Goal: Transaction & Acquisition: Purchase product/service

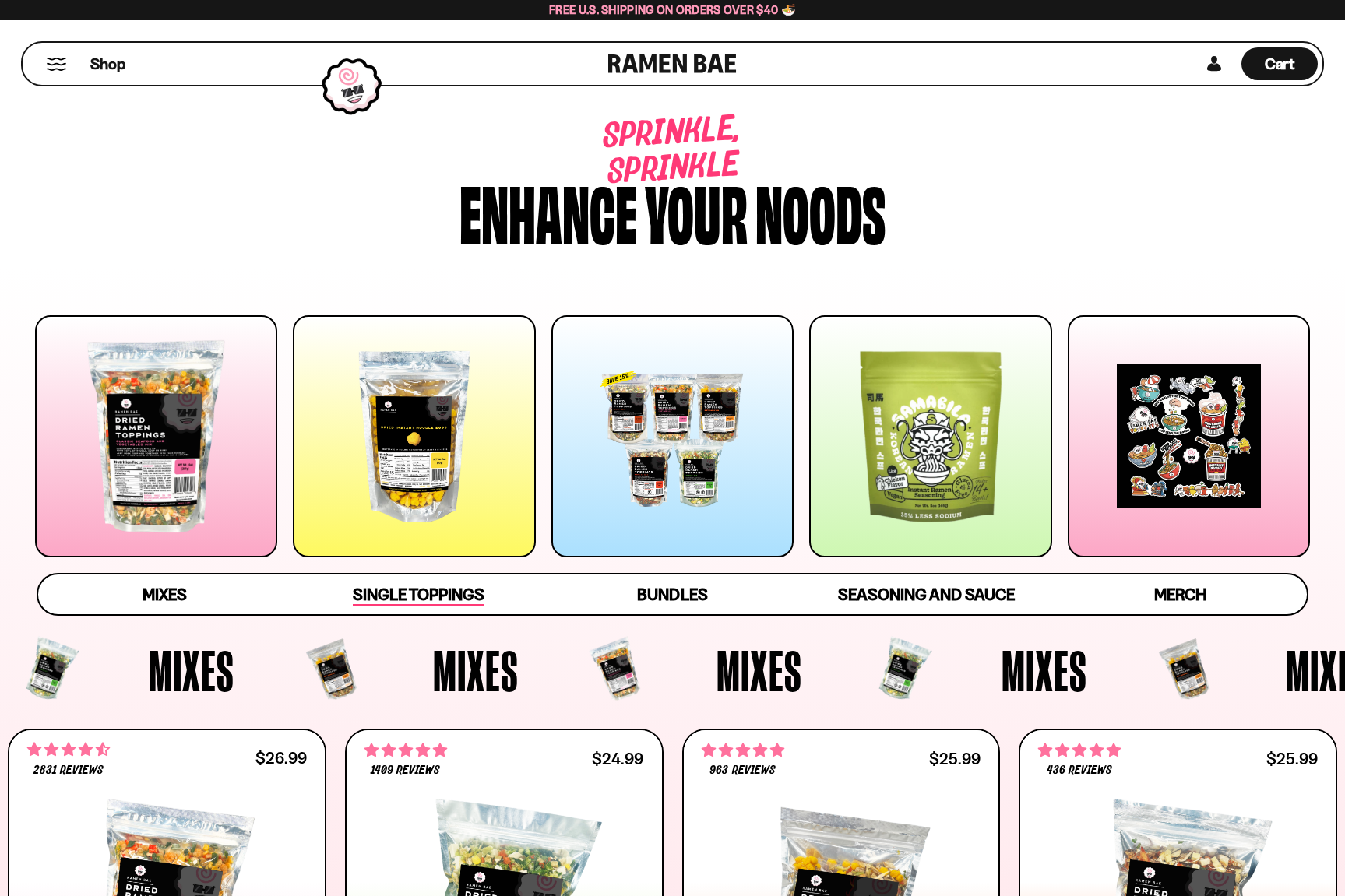
click at [434, 600] on span "Single Toppings" at bounding box center [418, 595] width 132 height 22
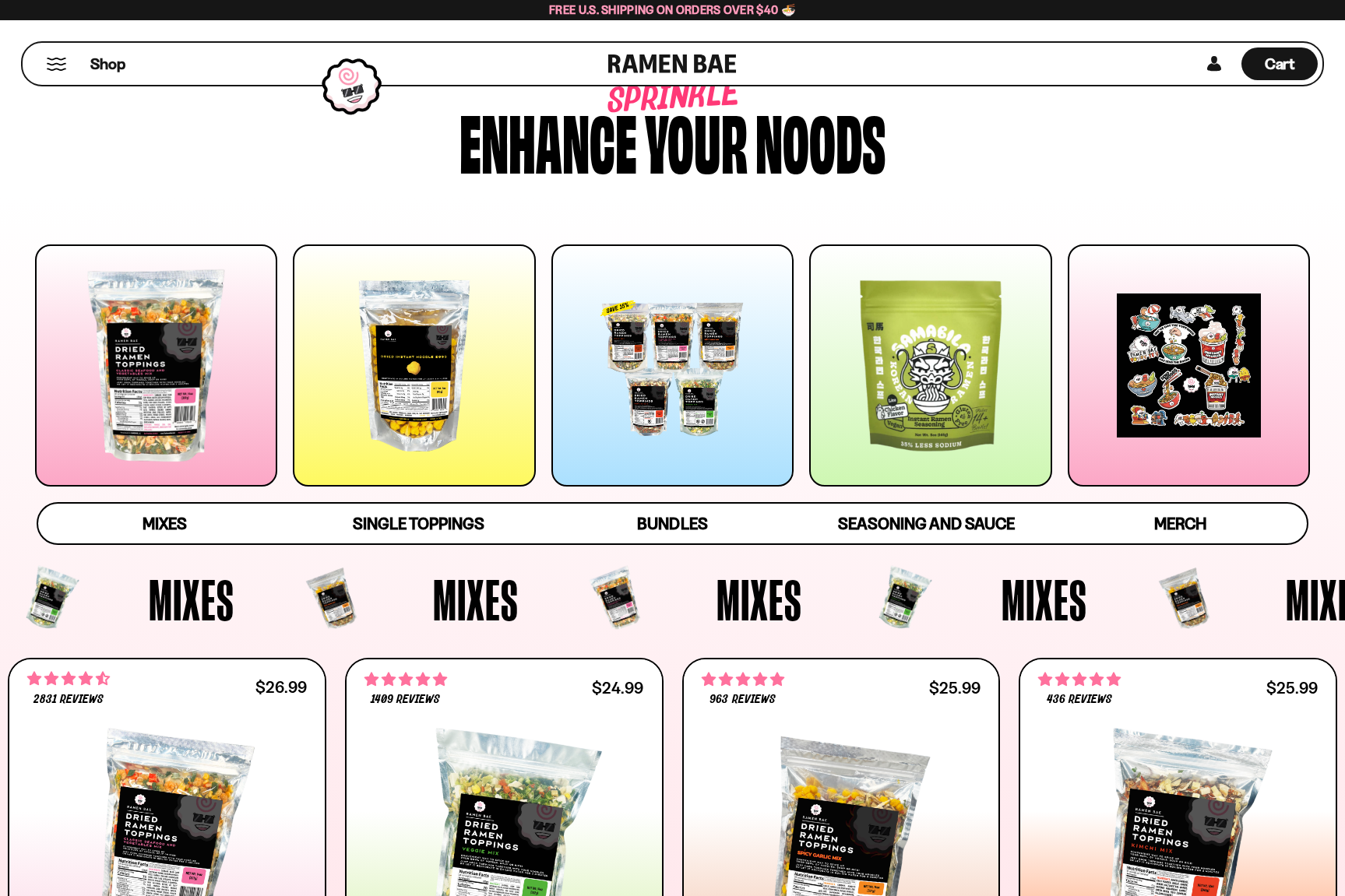
scroll to position [70, 0]
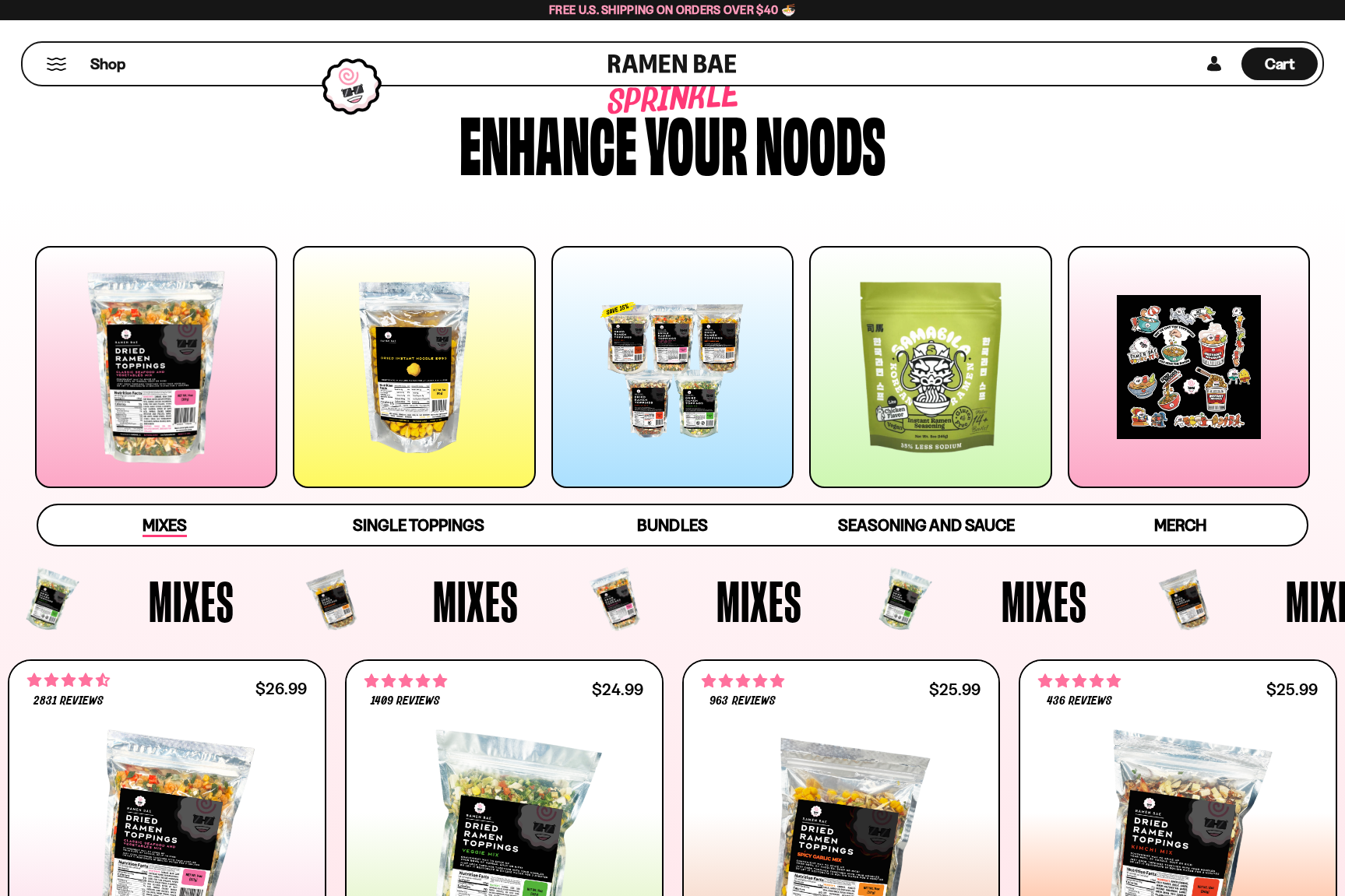
click at [156, 528] on span "Mixes" at bounding box center [165, 526] width 44 height 22
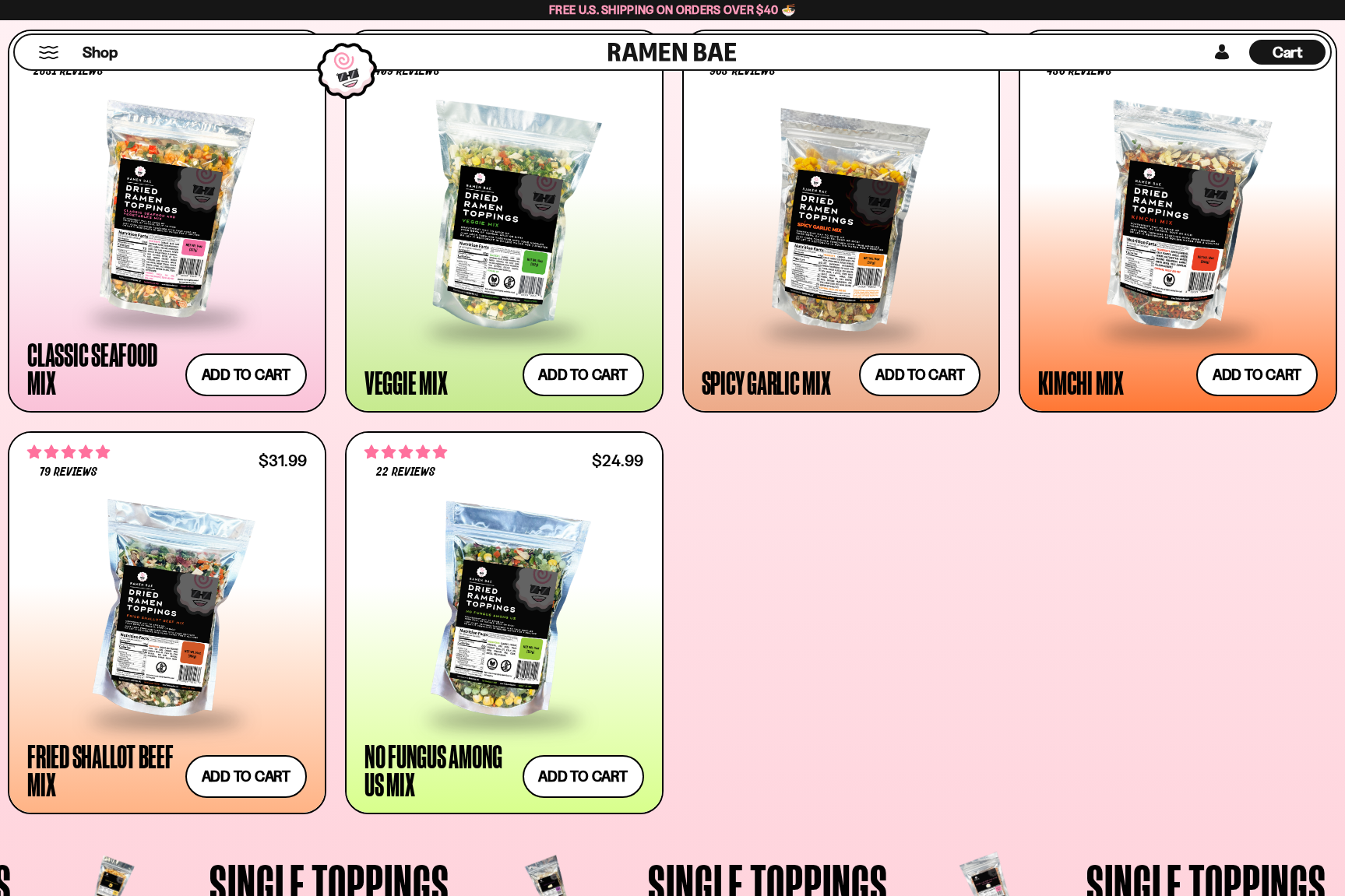
scroll to position [713, 0]
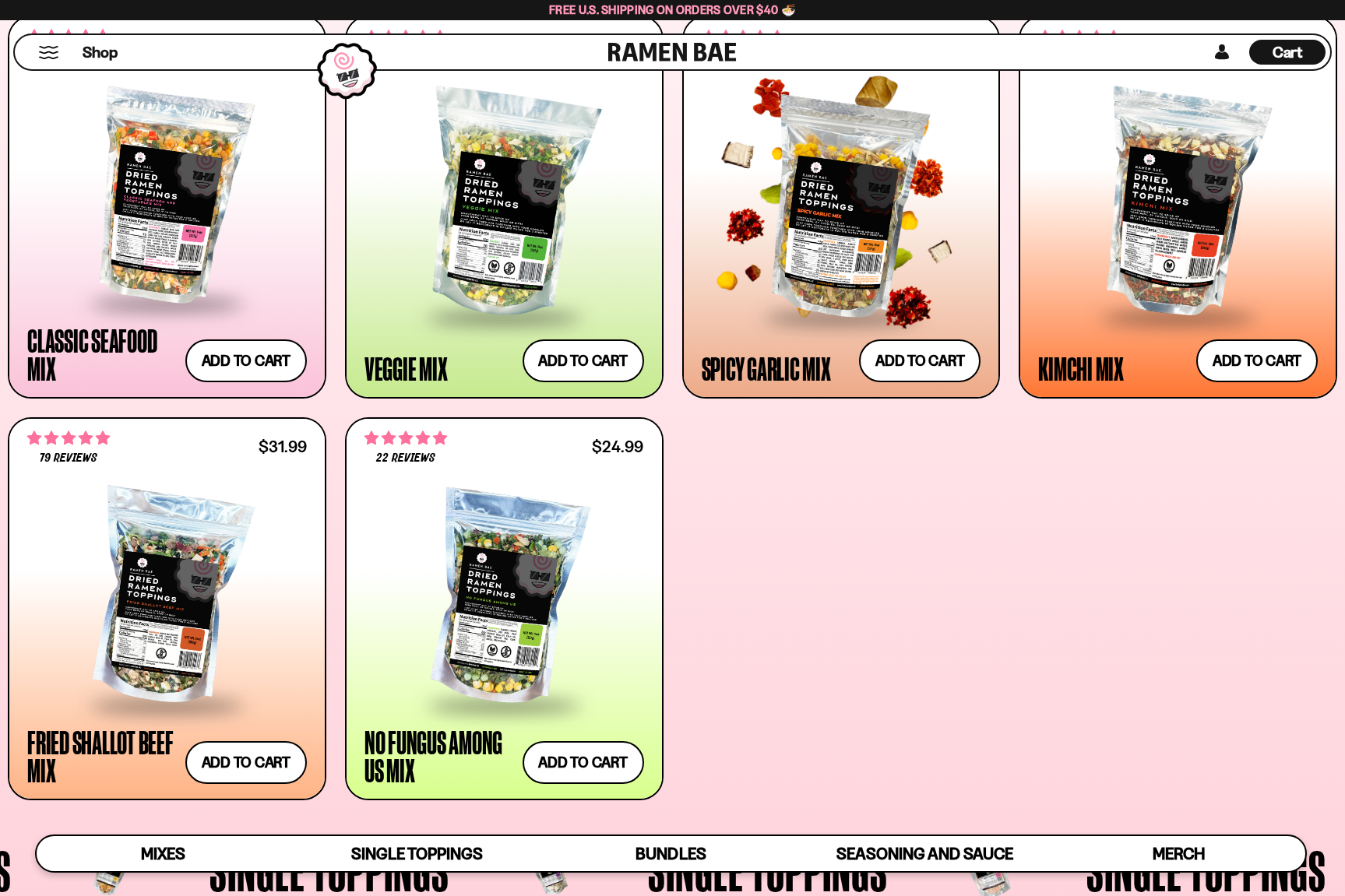
click at [803, 241] on div at bounding box center [842, 205] width 280 height 221
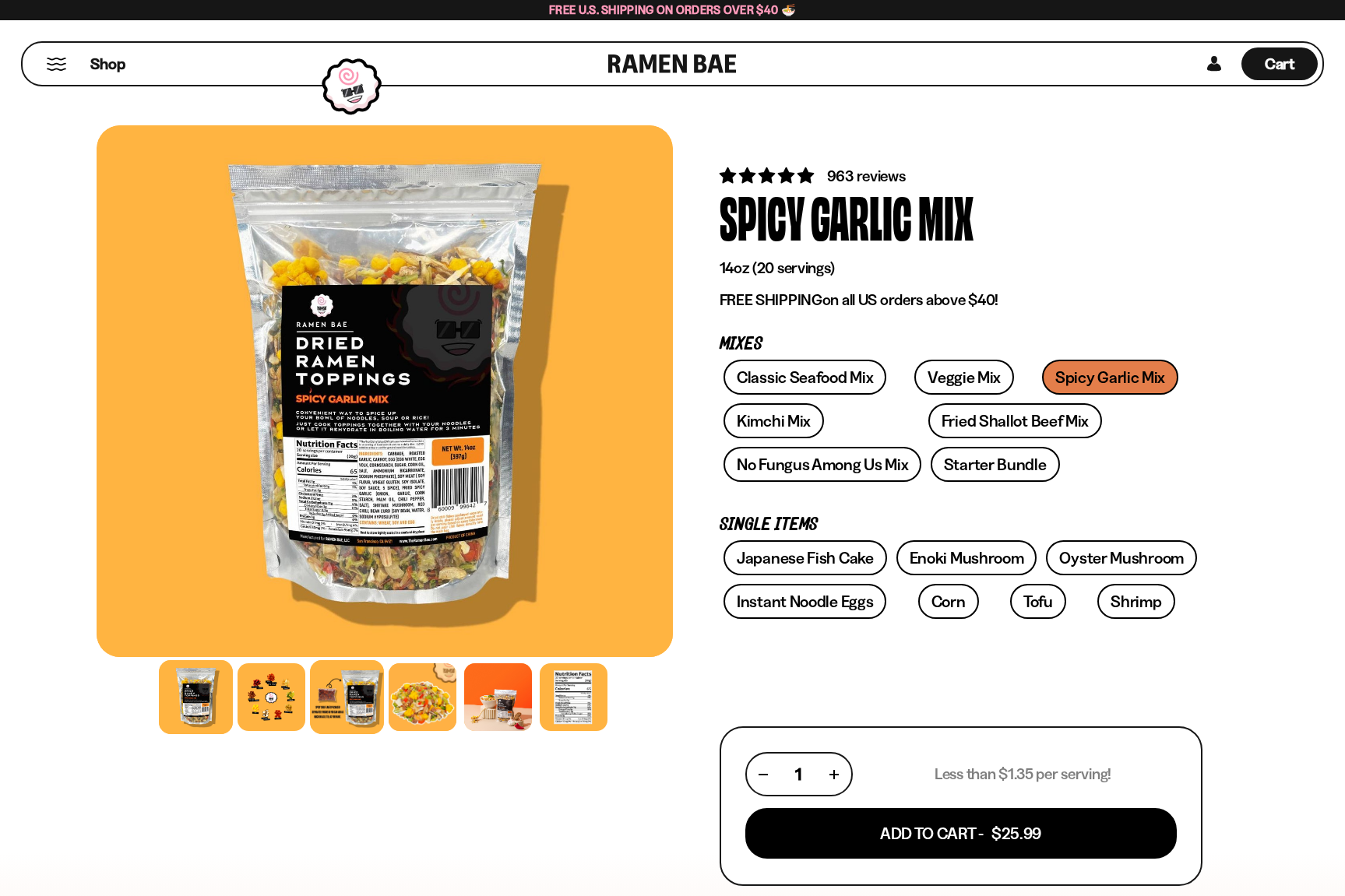
click at [356, 702] on div at bounding box center [347, 697] width 74 height 74
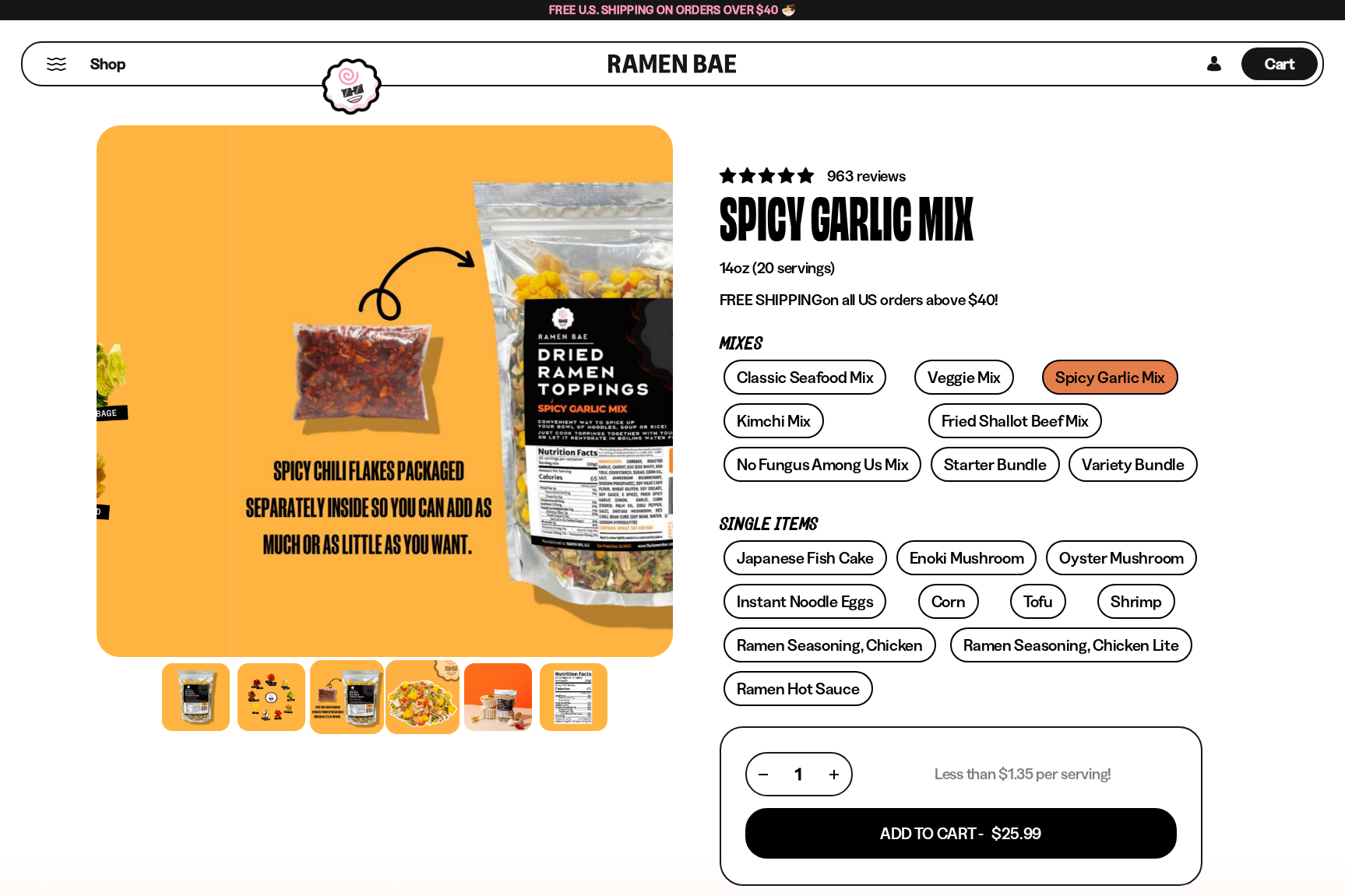
click at [417, 700] on div at bounding box center [422, 697] width 74 height 74
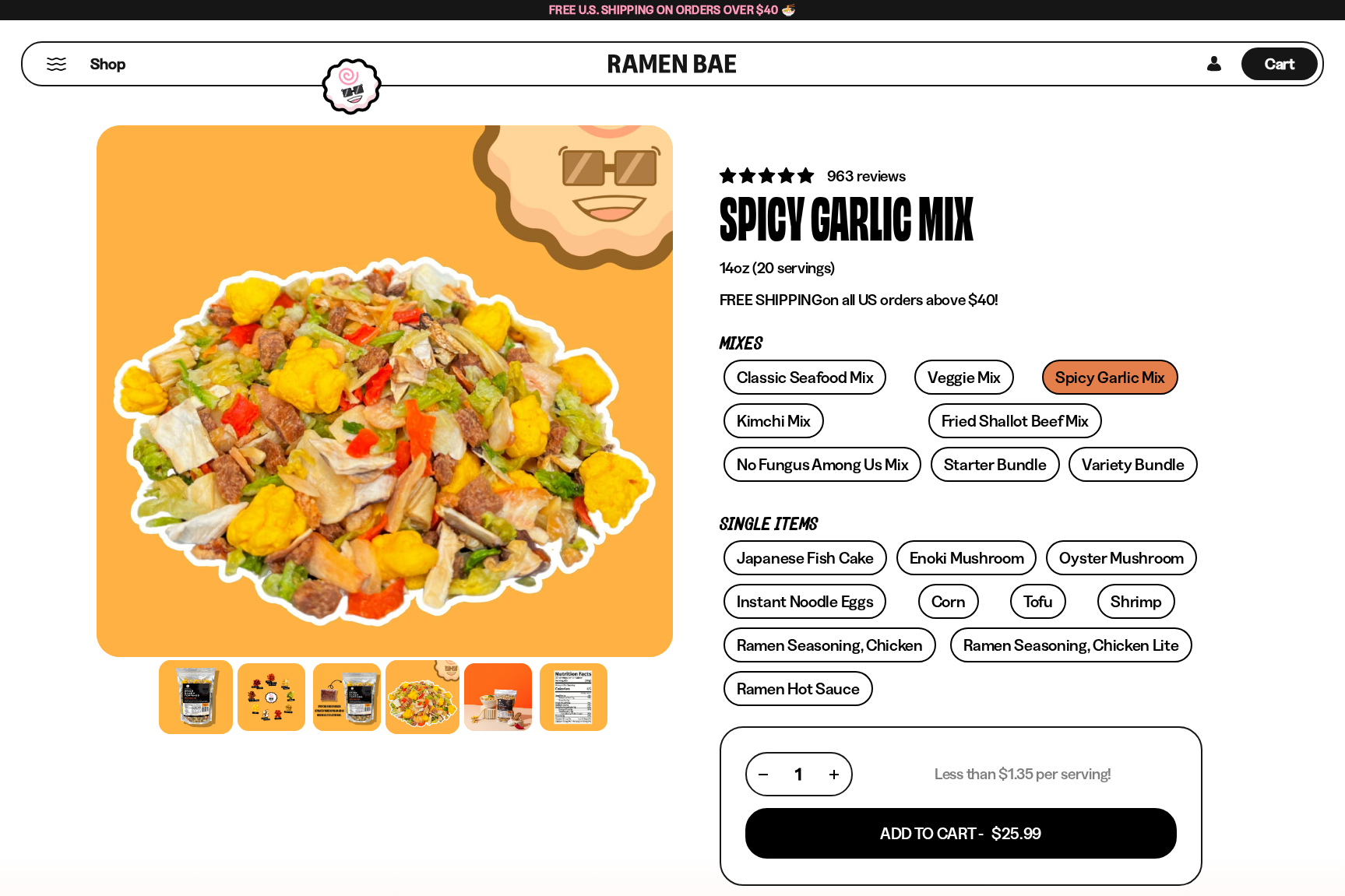
click at [198, 705] on div at bounding box center [196, 697] width 74 height 74
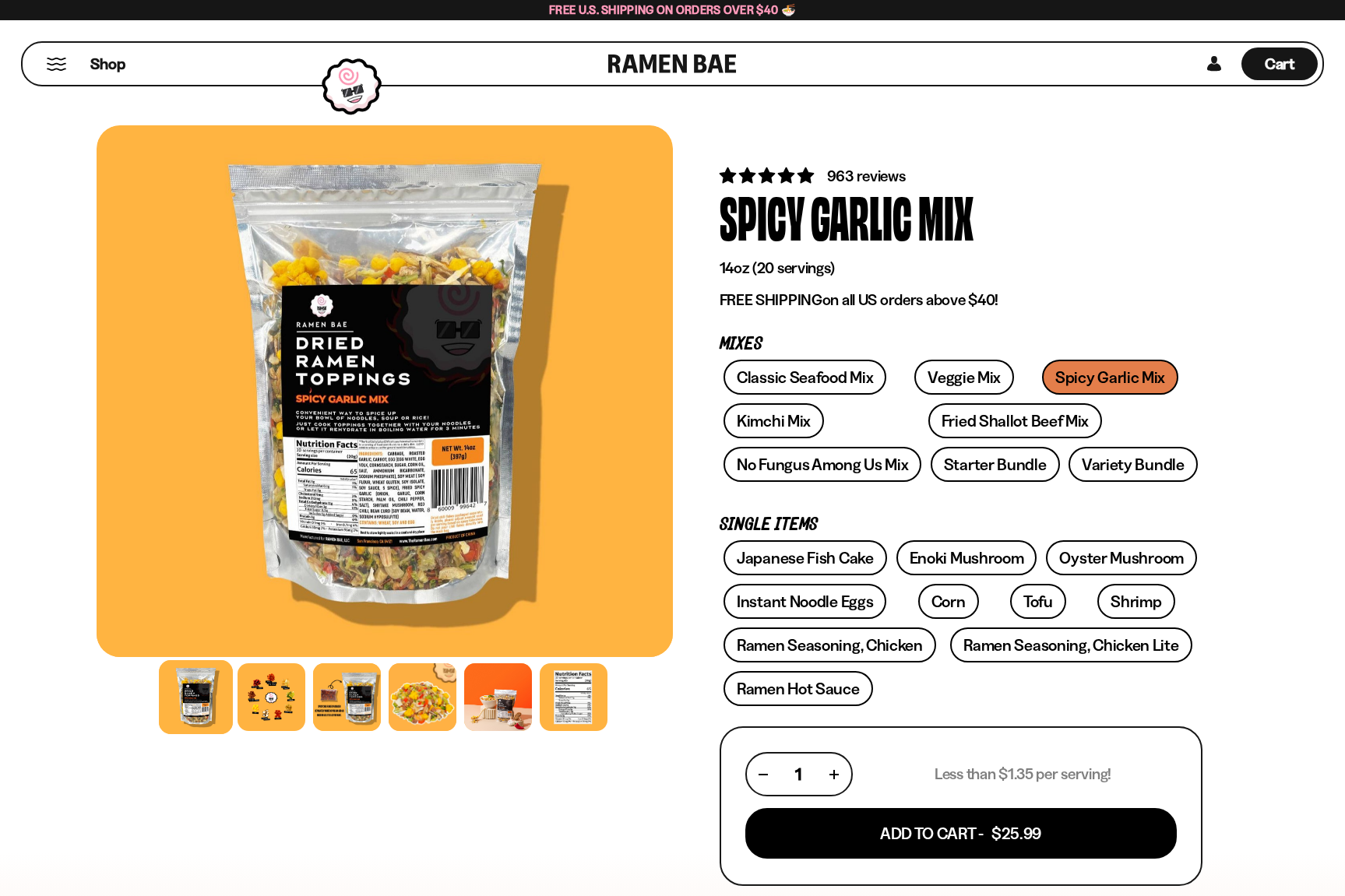
click at [368, 407] on div at bounding box center [384, 391] width 576 height 532
click at [558, 691] on div at bounding box center [573, 697] width 74 height 74
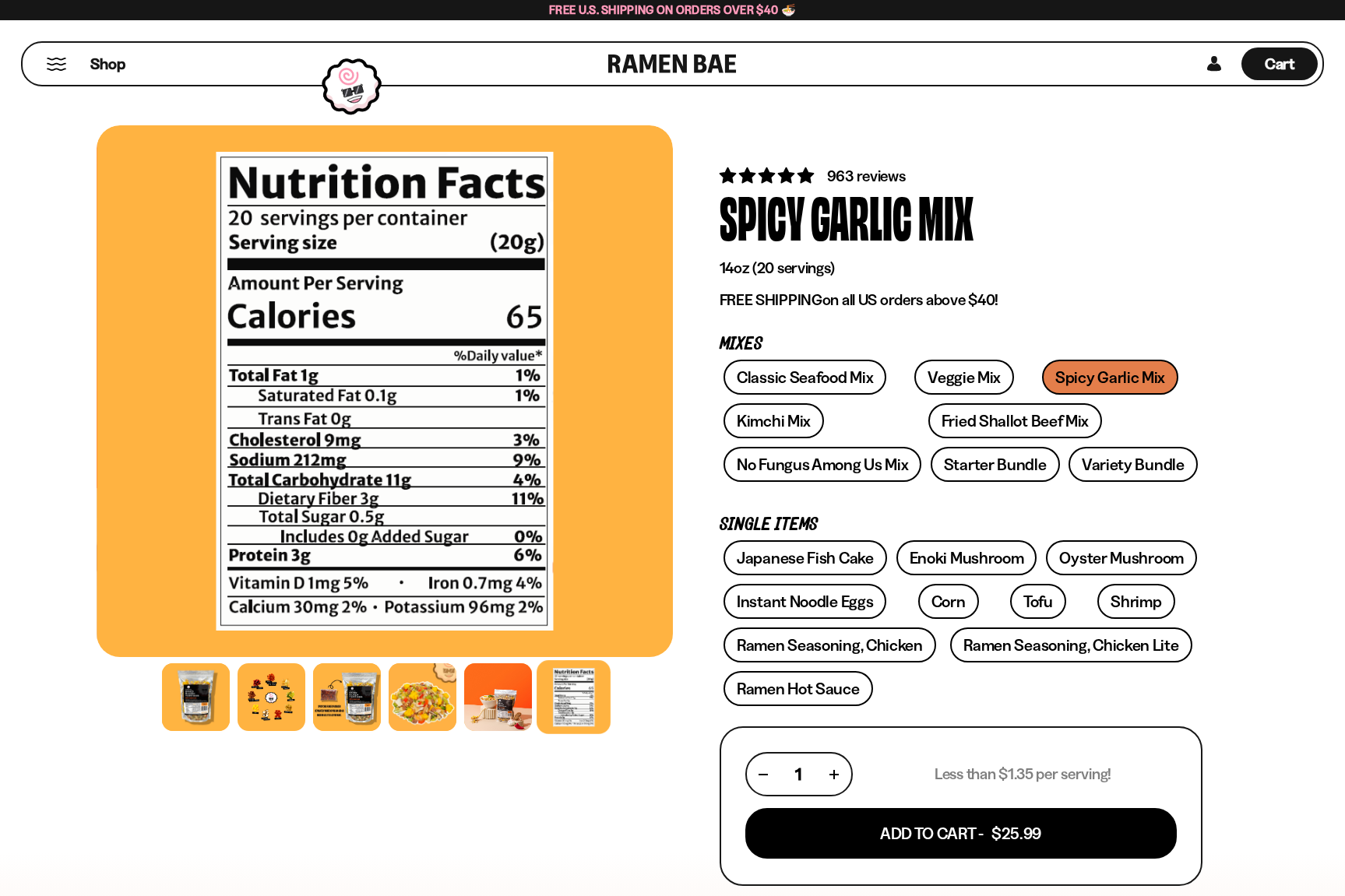
click at [130, 712] on div at bounding box center [385, 697] width 576 height 75
click at [179, 700] on div at bounding box center [196, 697] width 74 height 74
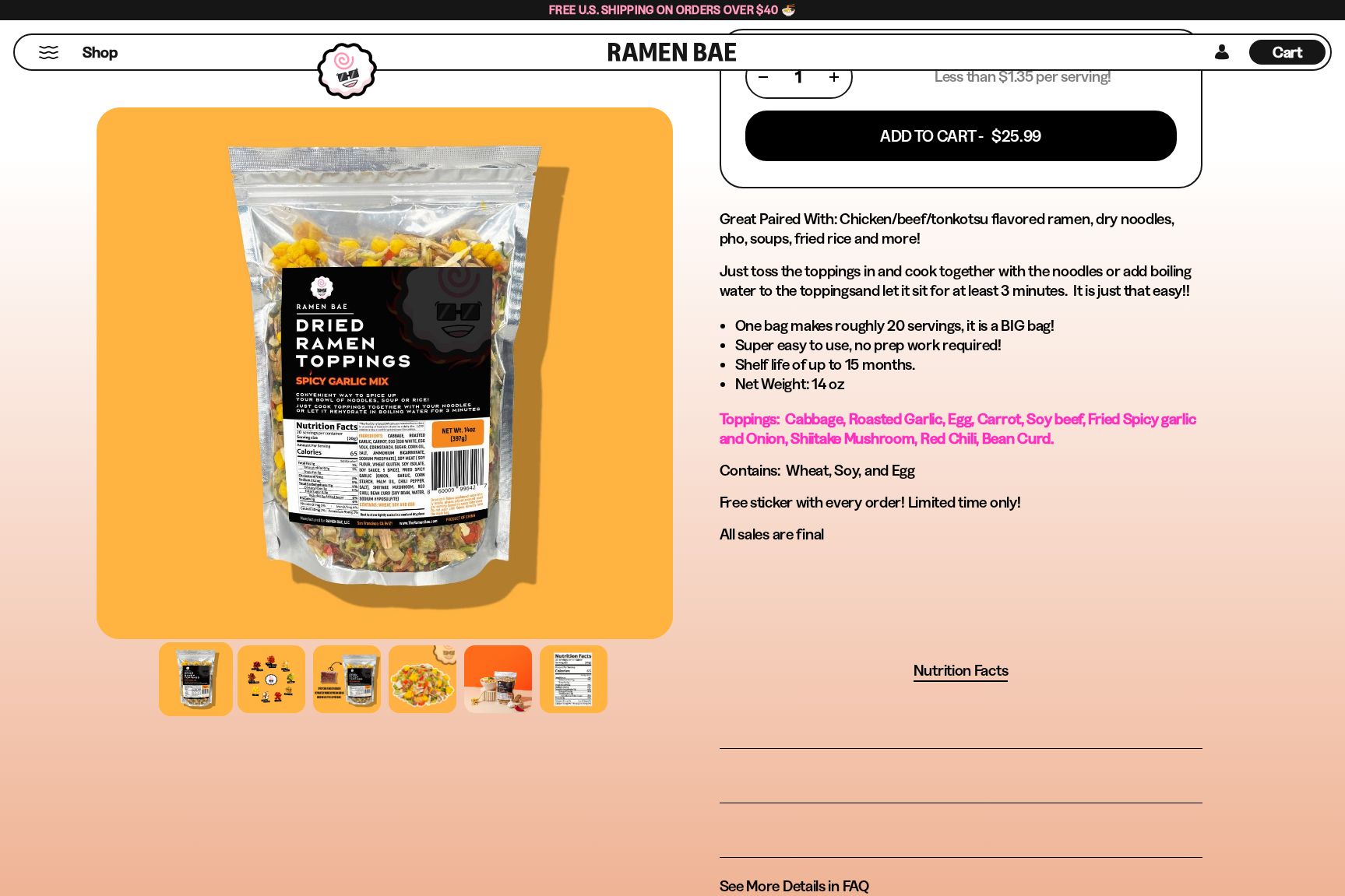
scroll to position [778, 0]
